Goal: Transaction & Acquisition: Book appointment/travel/reservation

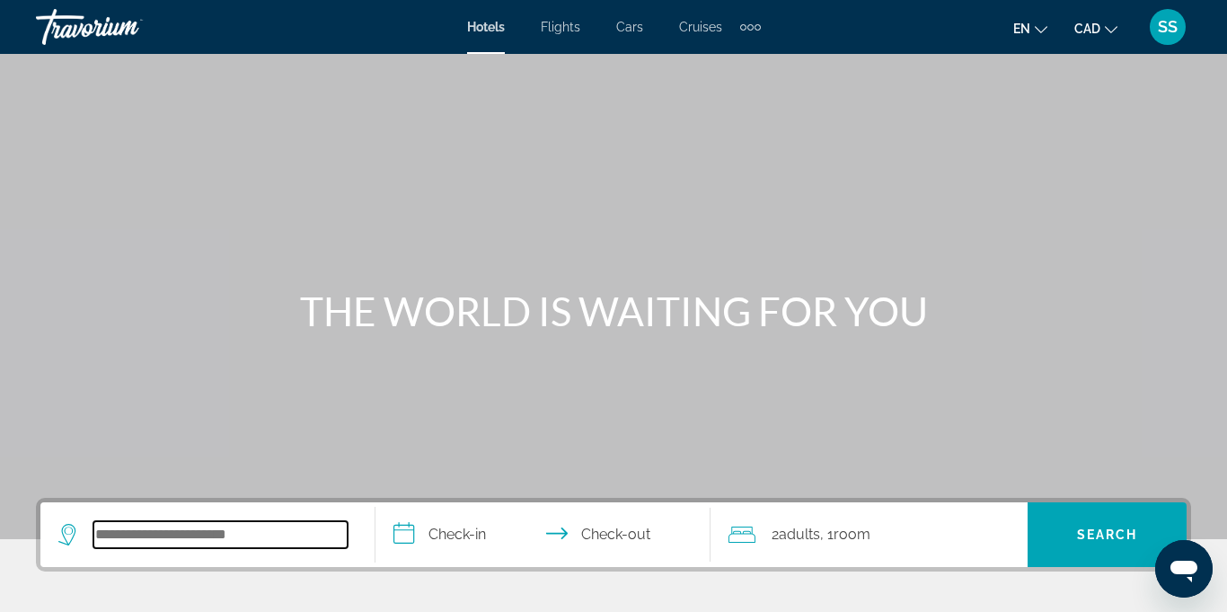
click at [136, 541] on input "Search widget" at bounding box center [220, 534] width 254 height 27
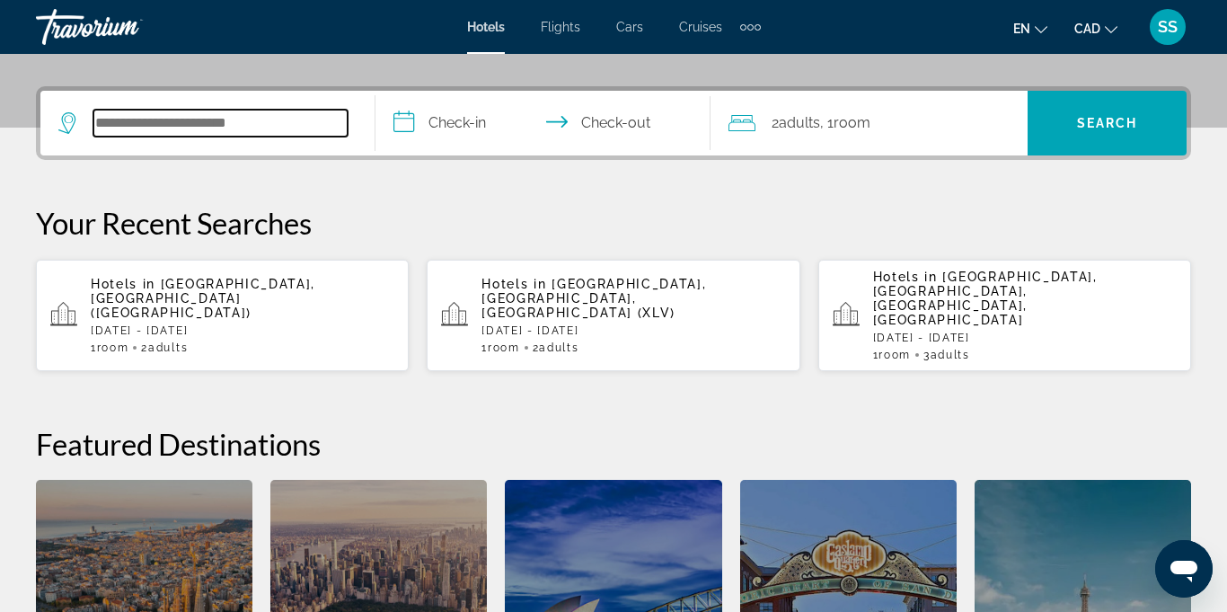
scroll to position [439, 0]
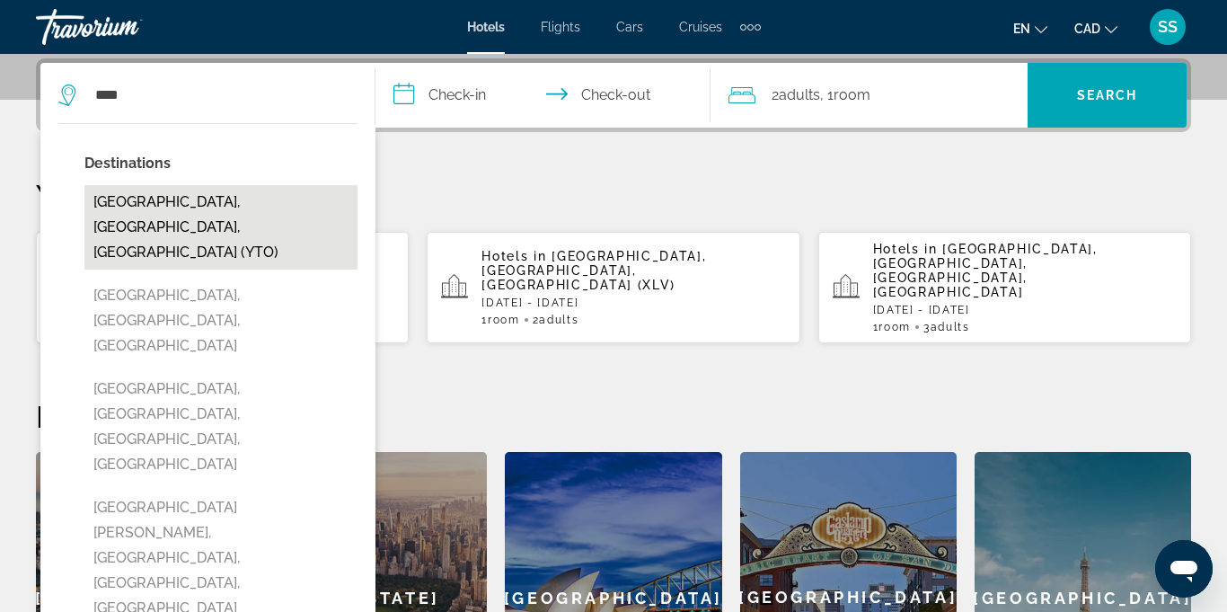
click at [197, 197] on button "[GEOGRAPHIC_DATA], [GEOGRAPHIC_DATA], [GEOGRAPHIC_DATA] (YTO)" at bounding box center [220, 227] width 273 height 84
type input "**********"
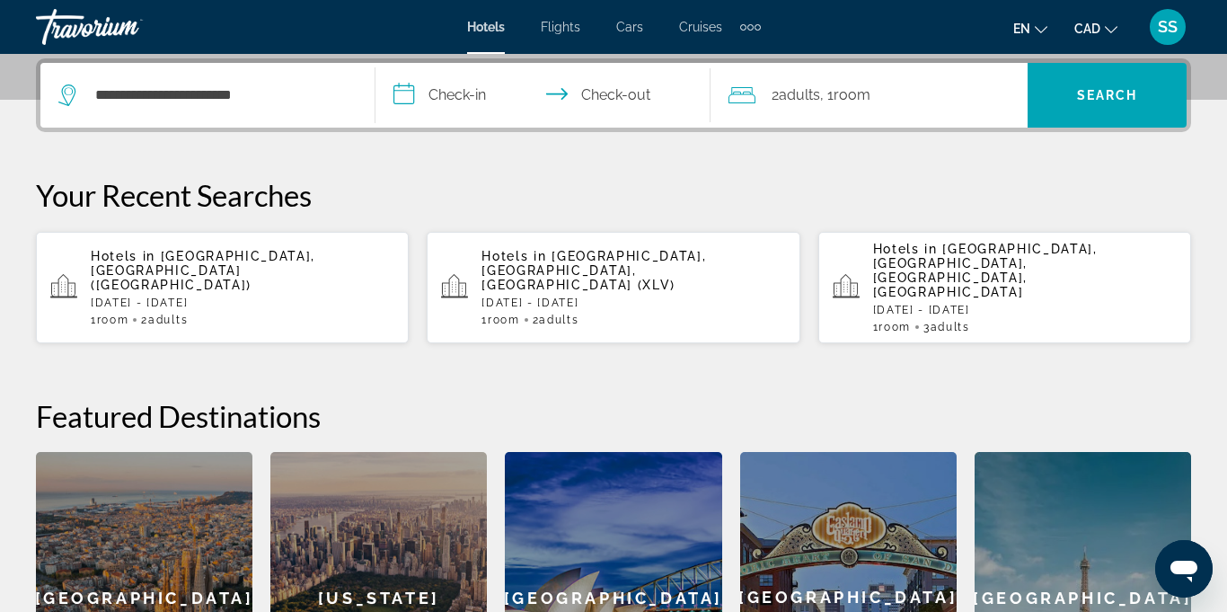
click at [432, 93] on input "**********" at bounding box center [547, 98] width 342 height 70
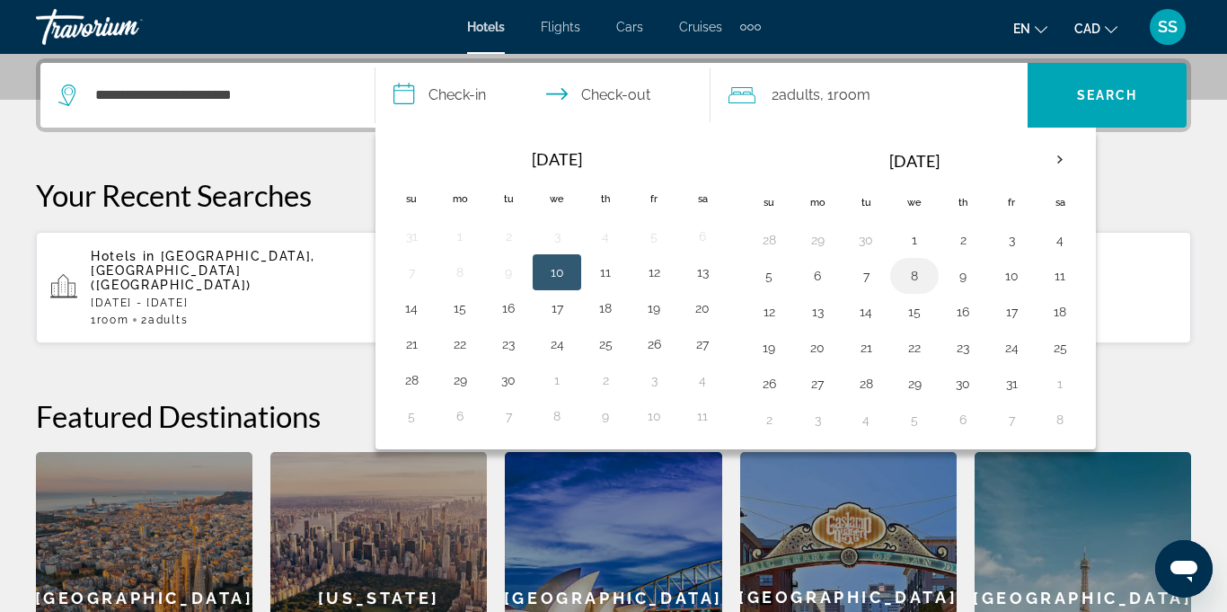
click at [919, 270] on button "8" at bounding box center [914, 275] width 29 height 25
click at [956, 277] on button "9" at bounding box center [963, 275] width 29 height 25
type input "**********"
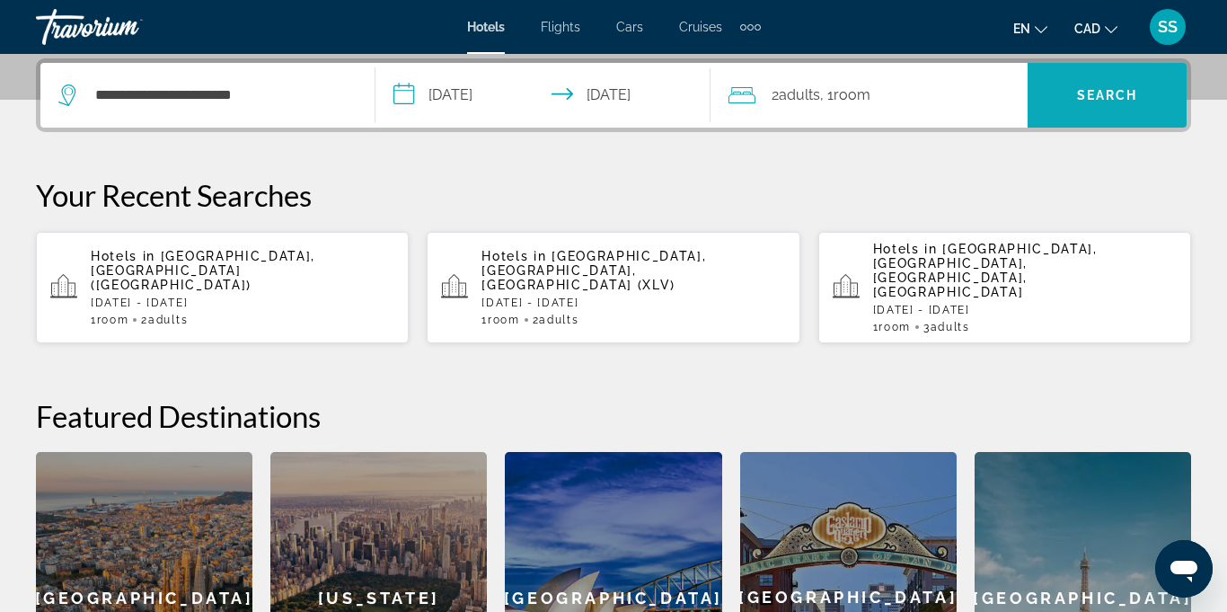
click at [1067, 97] on span "Search widget" at bounding box center [1107, 95] width 159 height 43
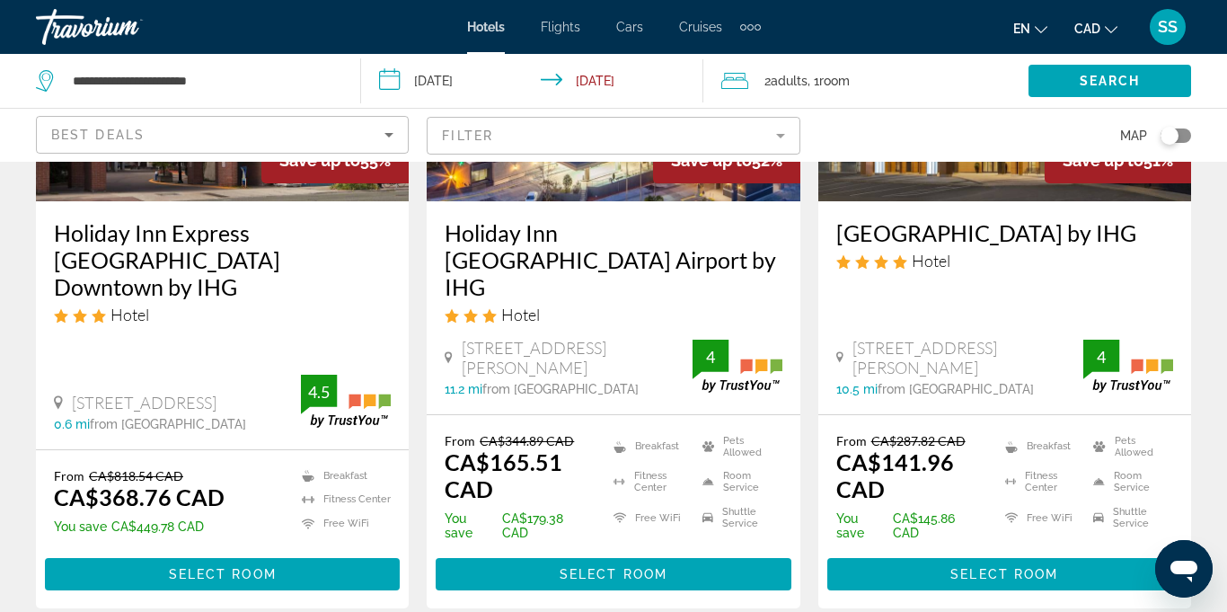
scroll to position [309, 0]
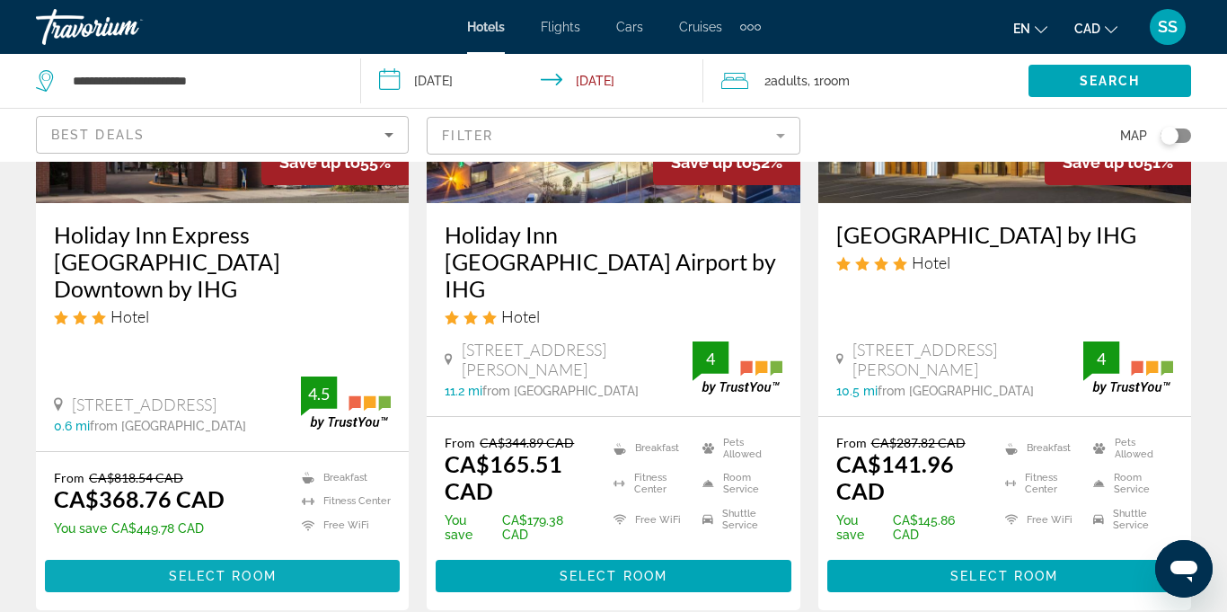
click at [257, 569] on span "Select Room" at bounding box center [223, 576] width 108 height 14
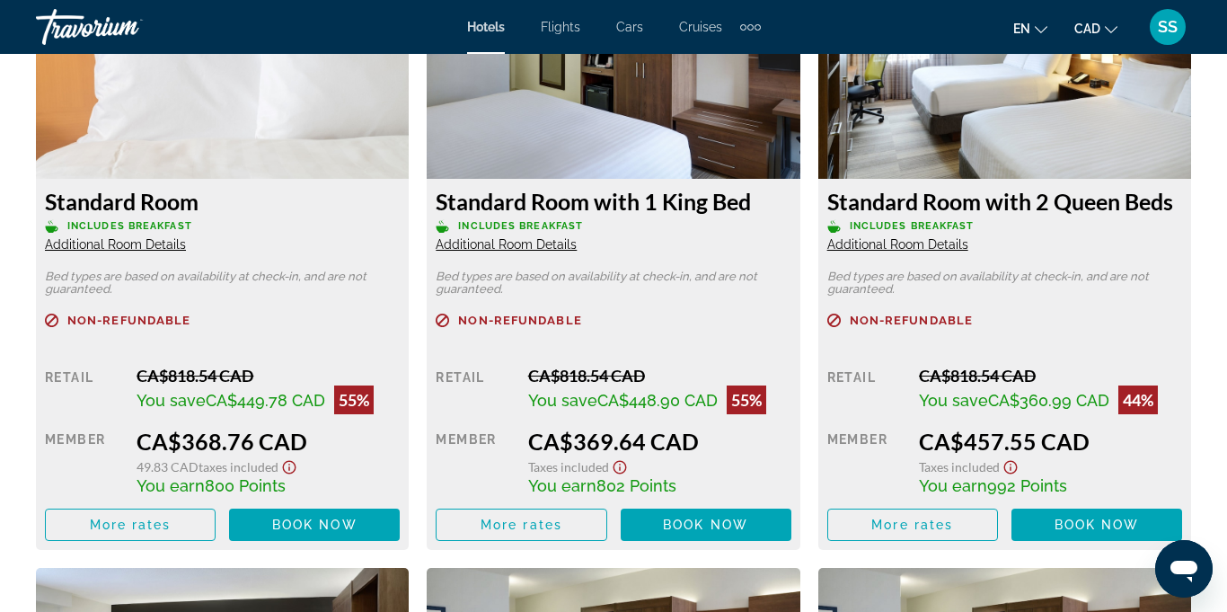
scroll to position [2919, 0]
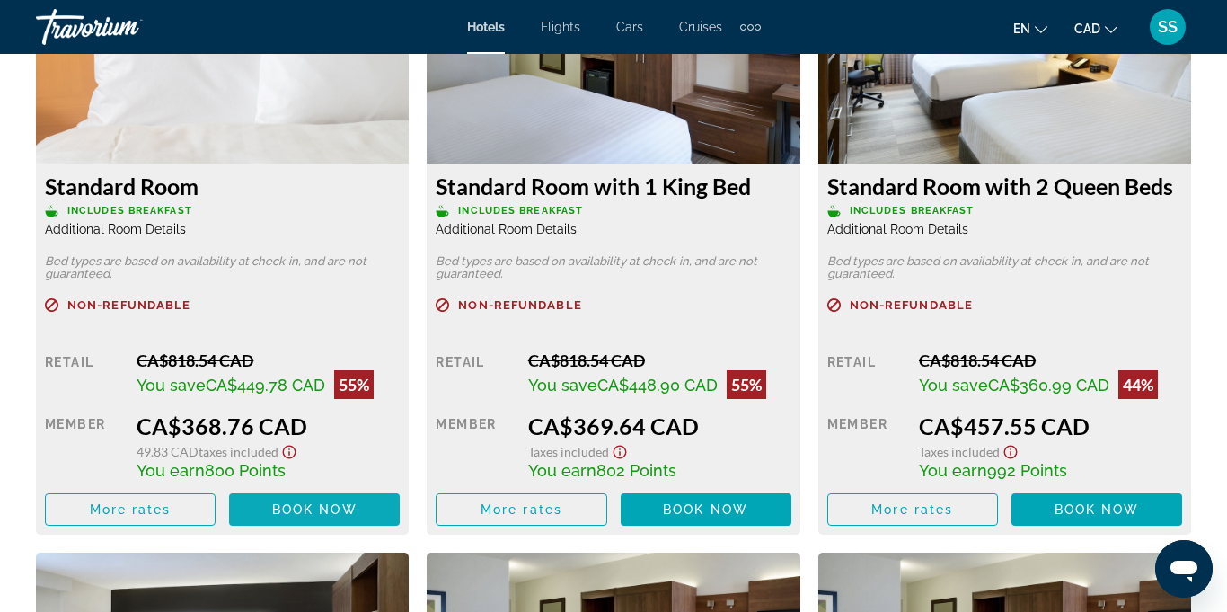
click at [292, 513] on span "Book now" at bounding box center [314, 509] width 85 height 14
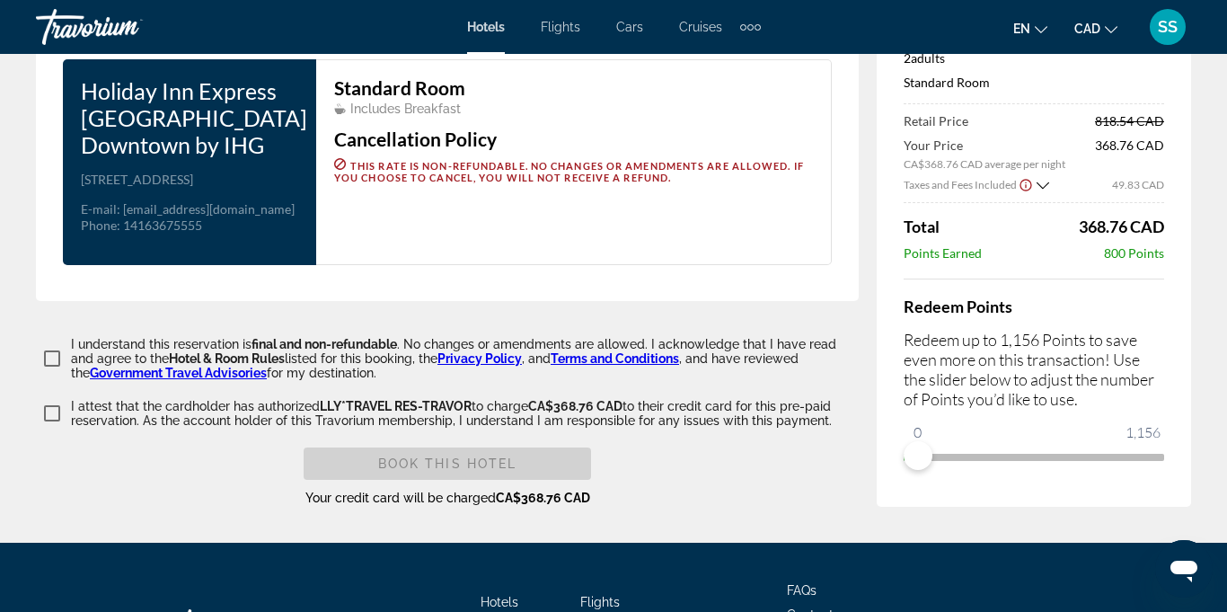
scroll to position [2445, 0]
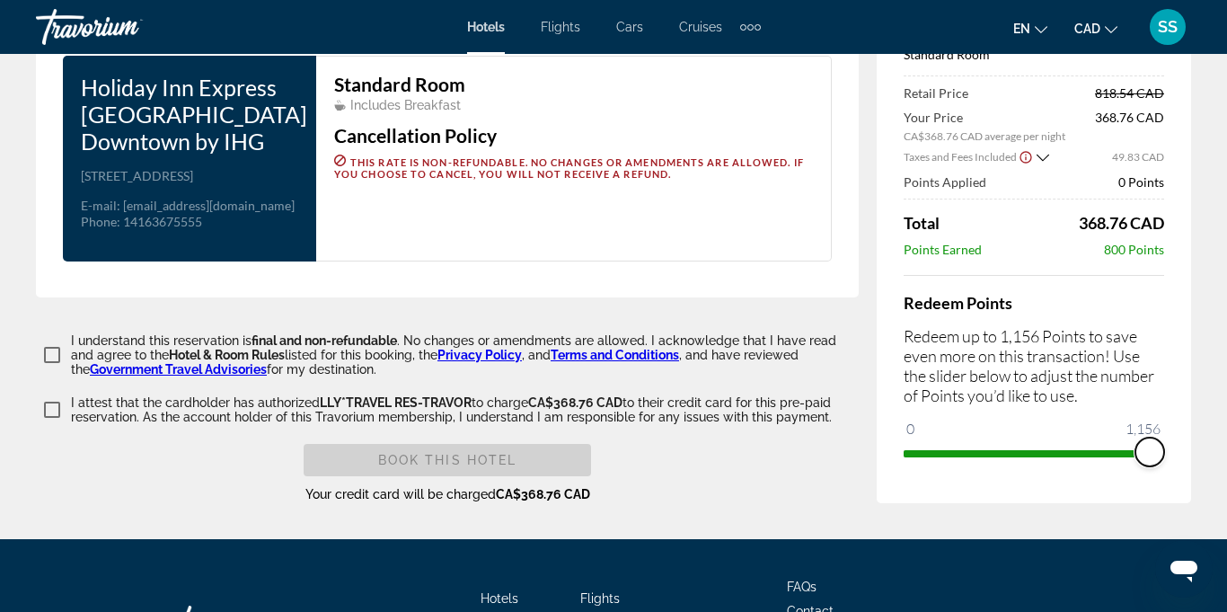
drag, startPoint x: 914, startPoint y: 422, endPoint x: 1197, endPoint y: 447, distance: 284.0
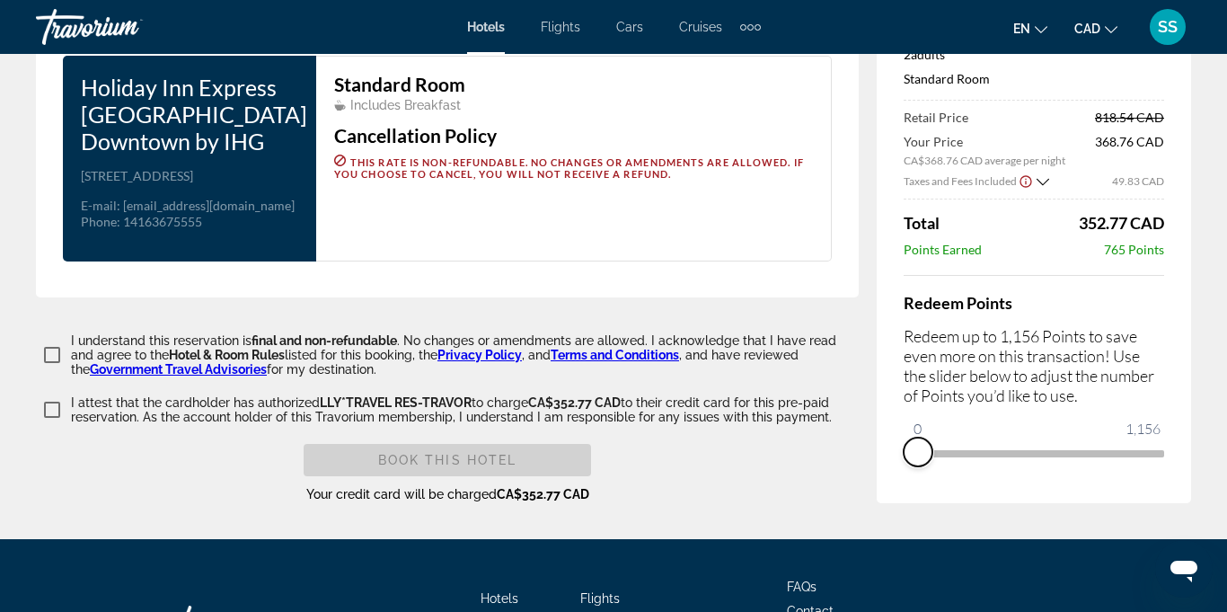
drag, startPoint x: 1149, startPoint y: 436, endPoint x: 909, endPoint y: 406, distance: 241.7
click at [909, 450] on ngx-slider "0 1,156 0" at bounding box center [1034, 452] width 261 height 4
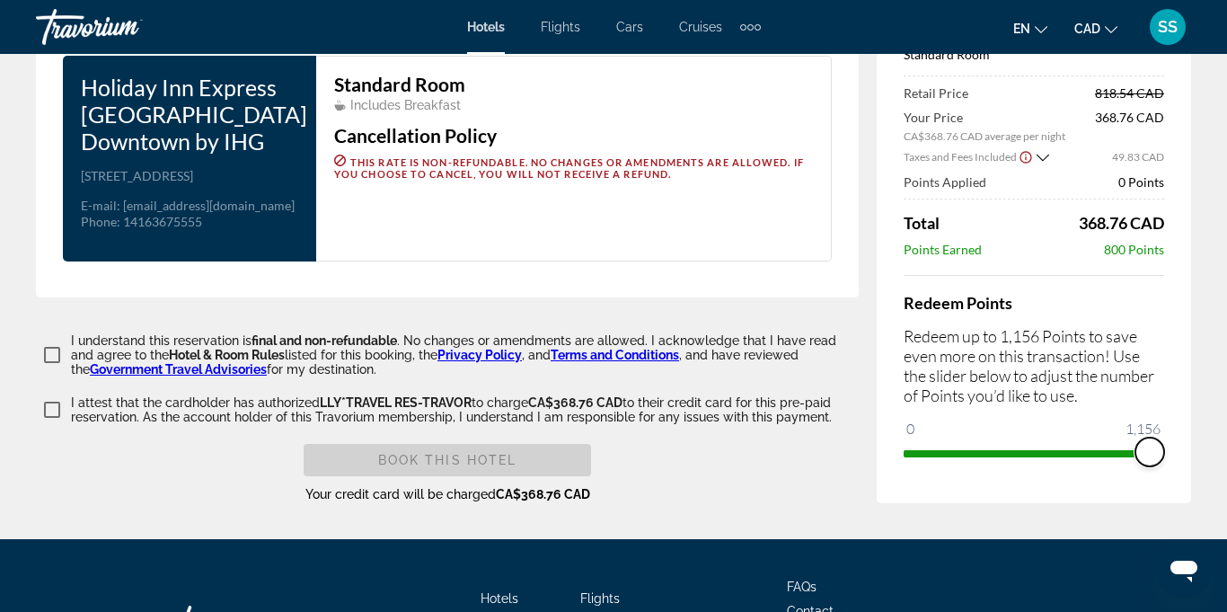
drag, startPoint x: 917, startPoint y: 423, endPoint x: 1171, endPoint y: 430, distance: 253.5
click at [1171, 430] on div "Price Summary Holiday Inn Express [GEOGRAPHIC_DATA] Downtown by IHG [DATE] - [D…" at bounding box center [1034, 190] width 314 height 625
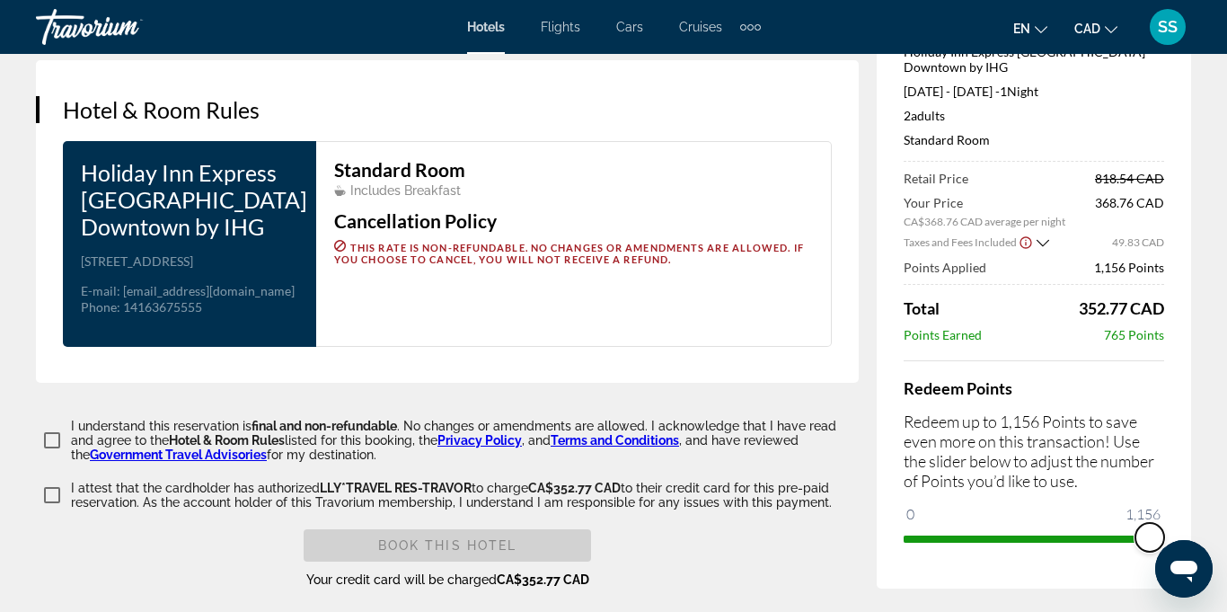
scroll to position [2369, 0]
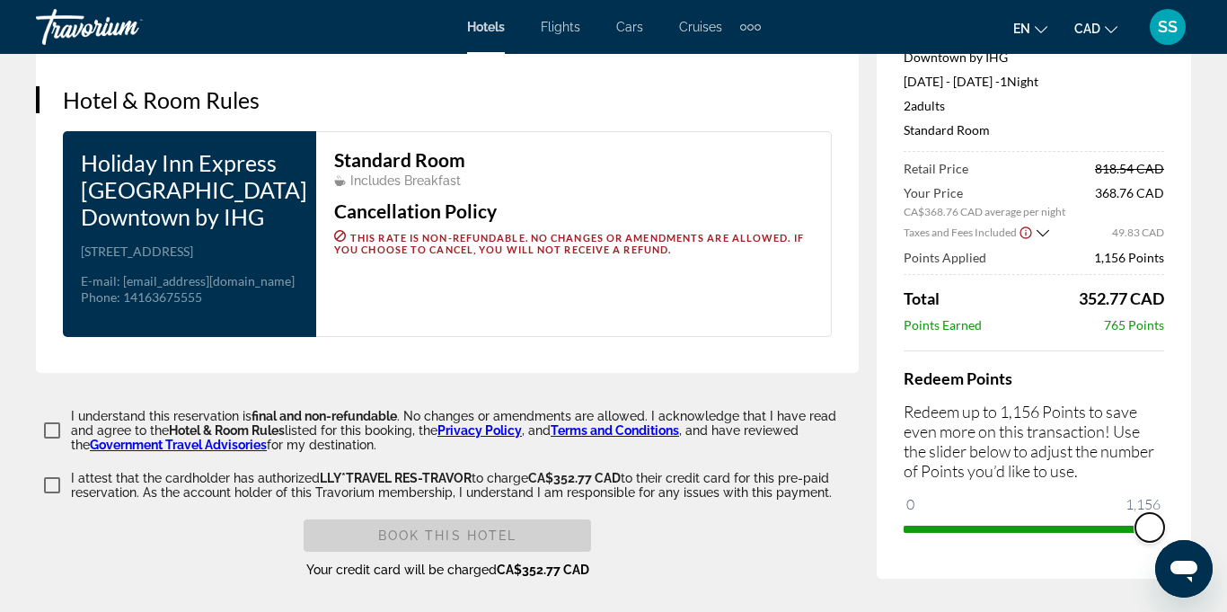
click at [1078, 526] on ngx-slider "0 1,156 1,156" at bounding box center [1034, 528] width 261 height 4
click at [1088, 526] on span "ngx-slider" at bounding box center [1027, 529] width 246 height 7
